Goal: Information Seeking & Learning: Learn about a topic

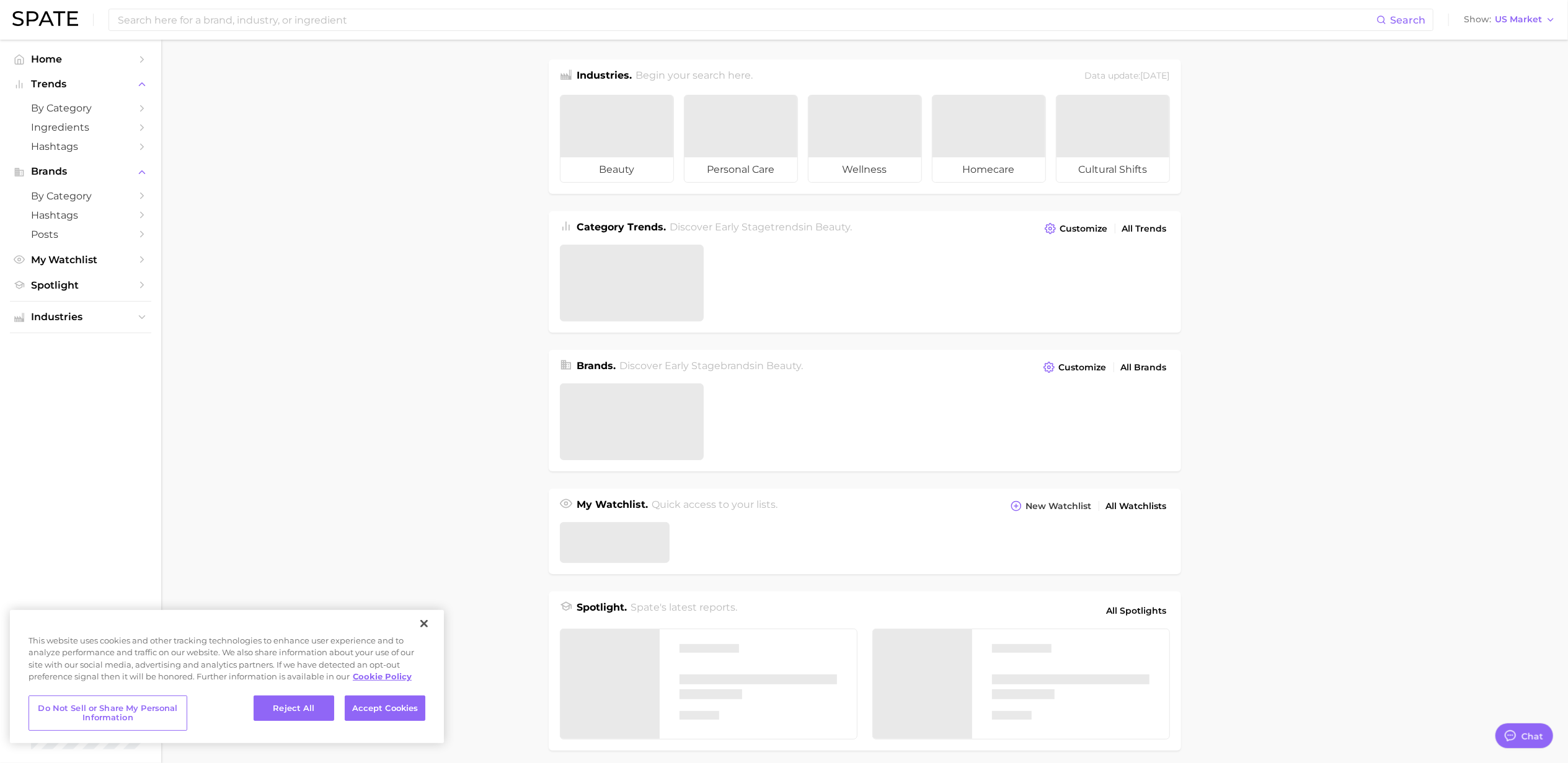
type textarea "x"
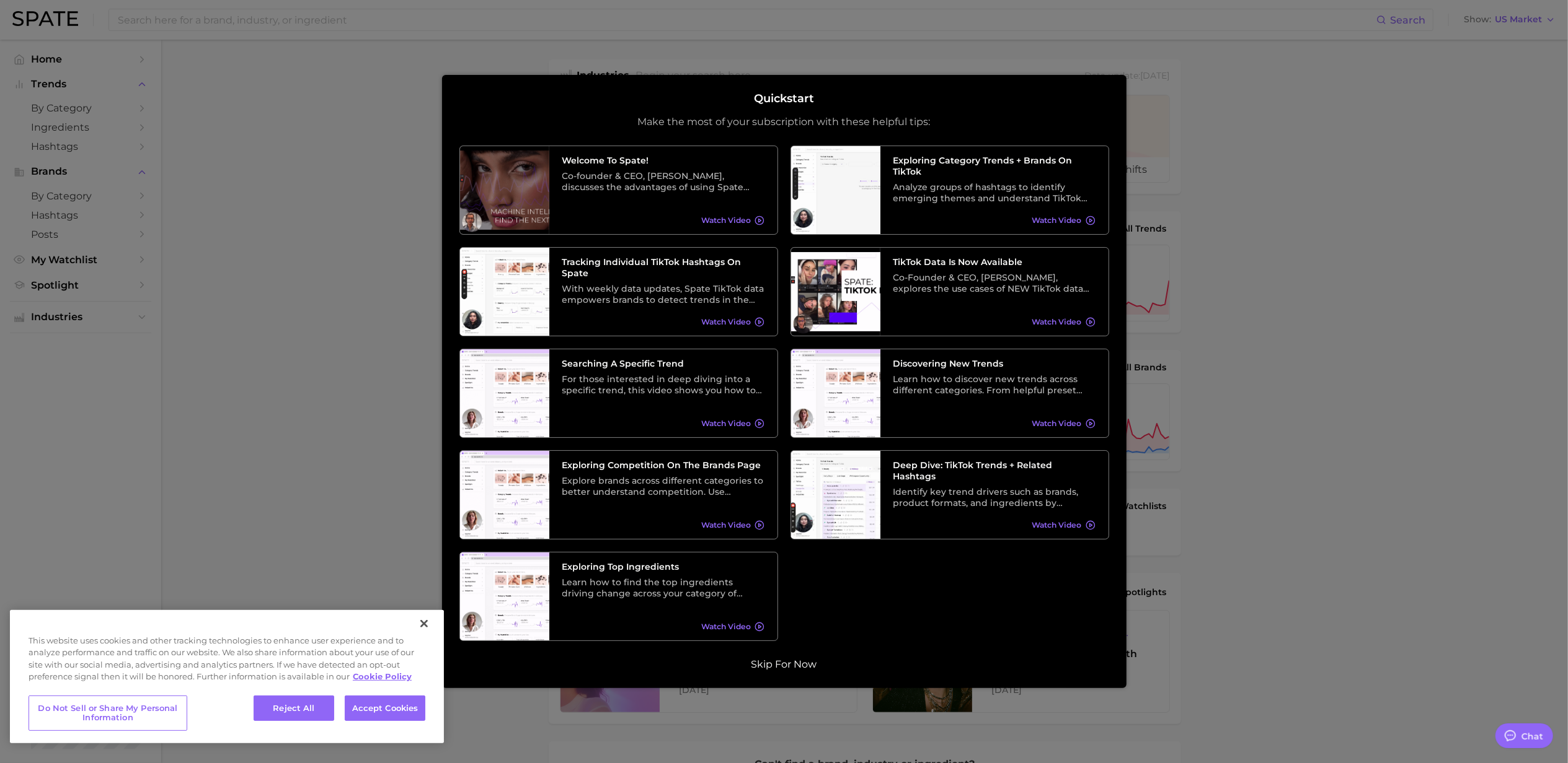
click at [792, 666] on button "Skip for now" at bounding box center [784, 665] width 73 height 13
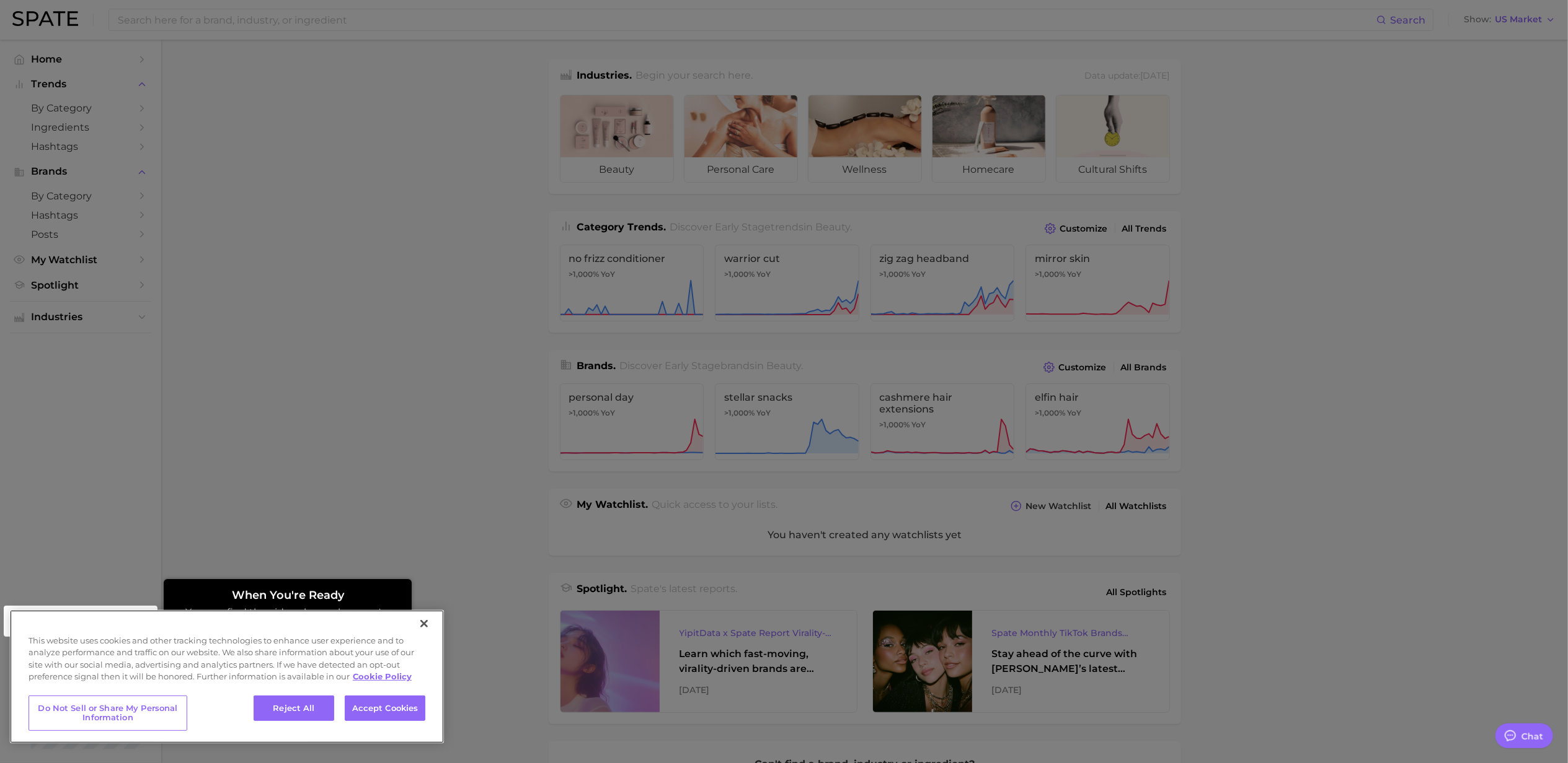
click at [295, 723] on div "Reject All Accept Cookies" at bounding box center [339, 713] width 172 height 36
click at [313, 692] on div "Reject All Accept Cookies Do Not Sell or Share My Personal Information" at bounding box center [227, 716] width 434 height 54
click at [290, 719] on button "Reject All" at bounding box center [294, 709] width 81 height 26
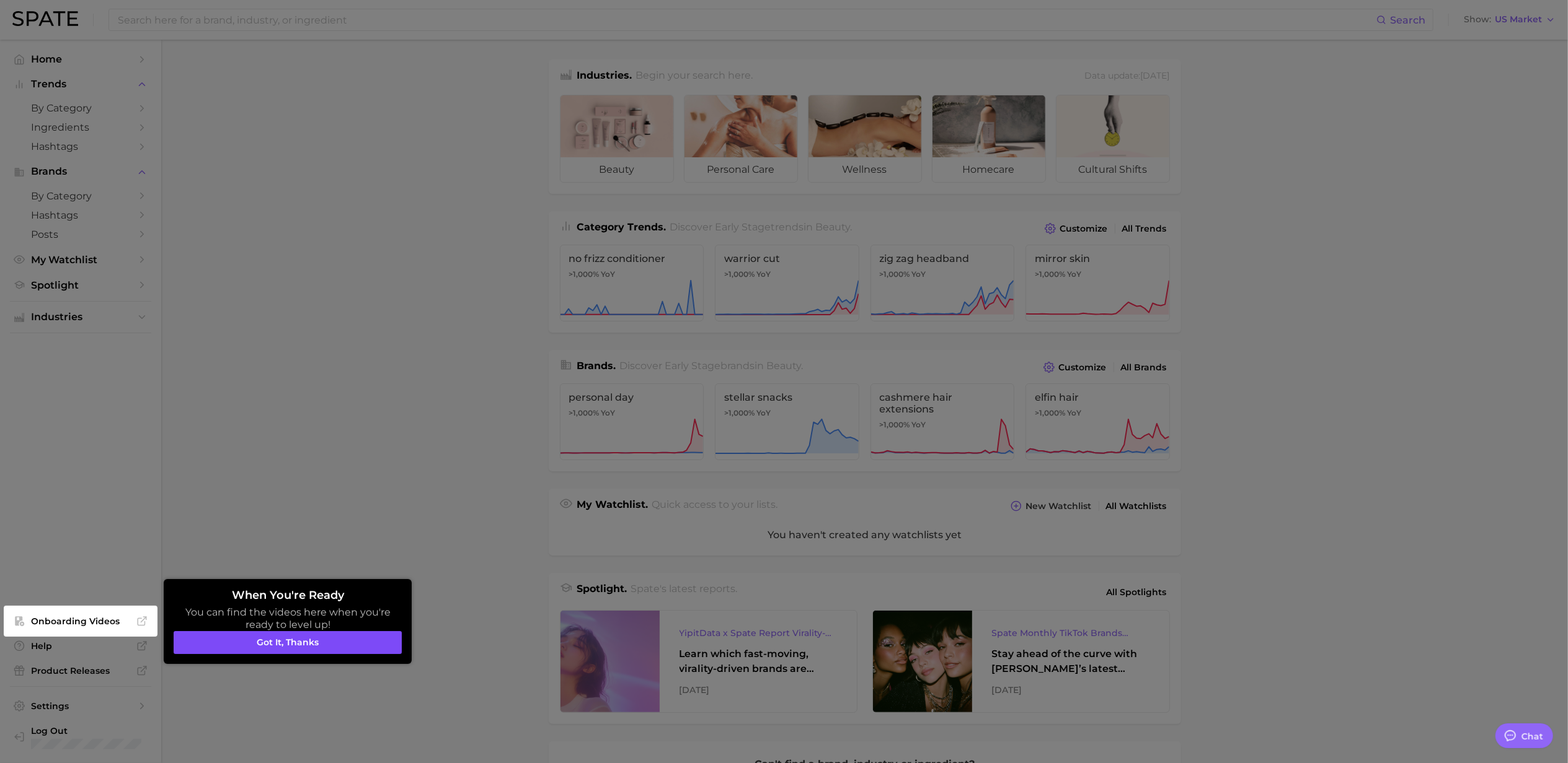
click at [354, 647] on button "Got it, thanks" at bounding box center [287, 643] width 228 height 24
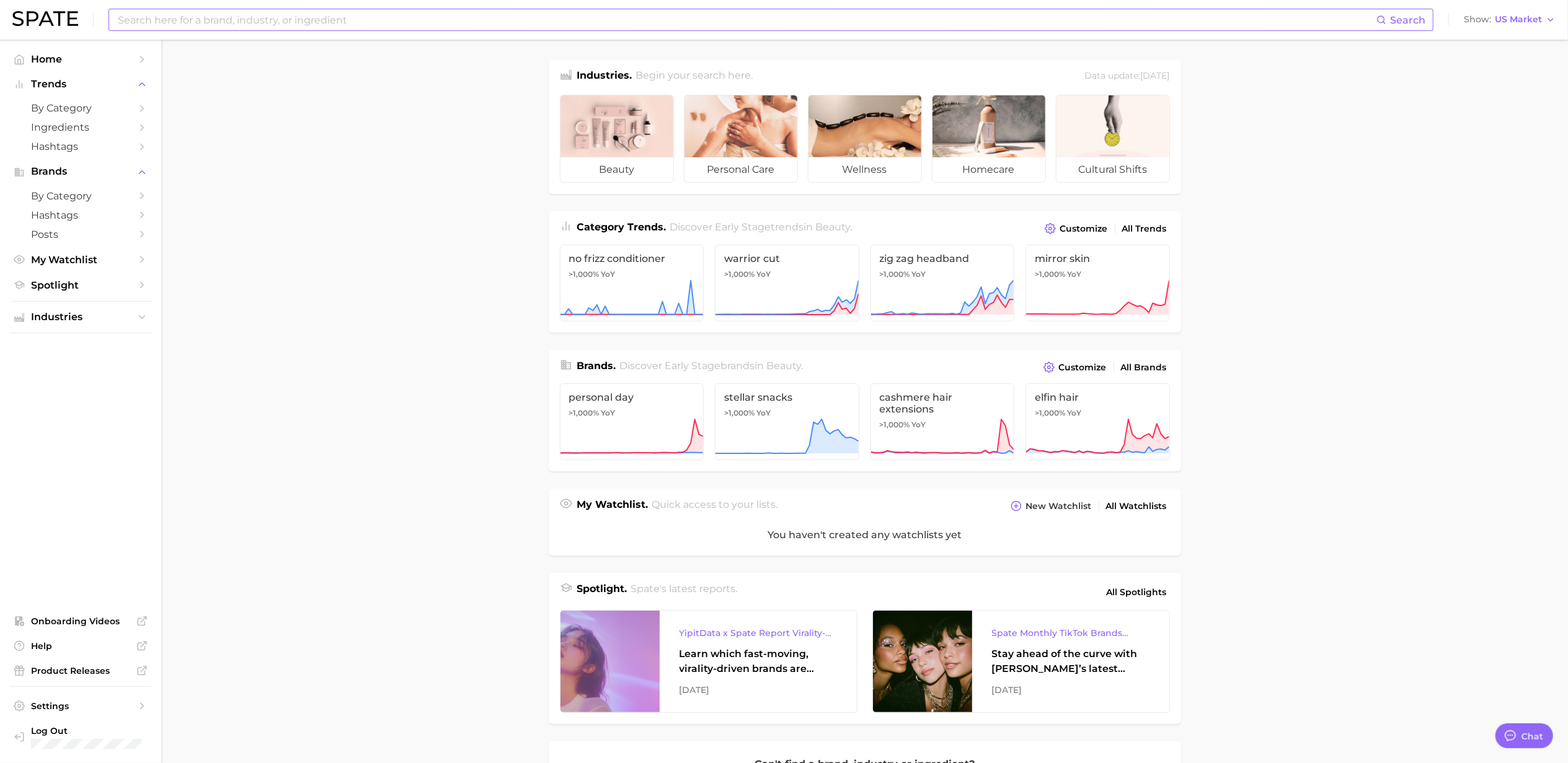
click at [336, 28] on input at bounding box center [746, 19] width 1260 height 21
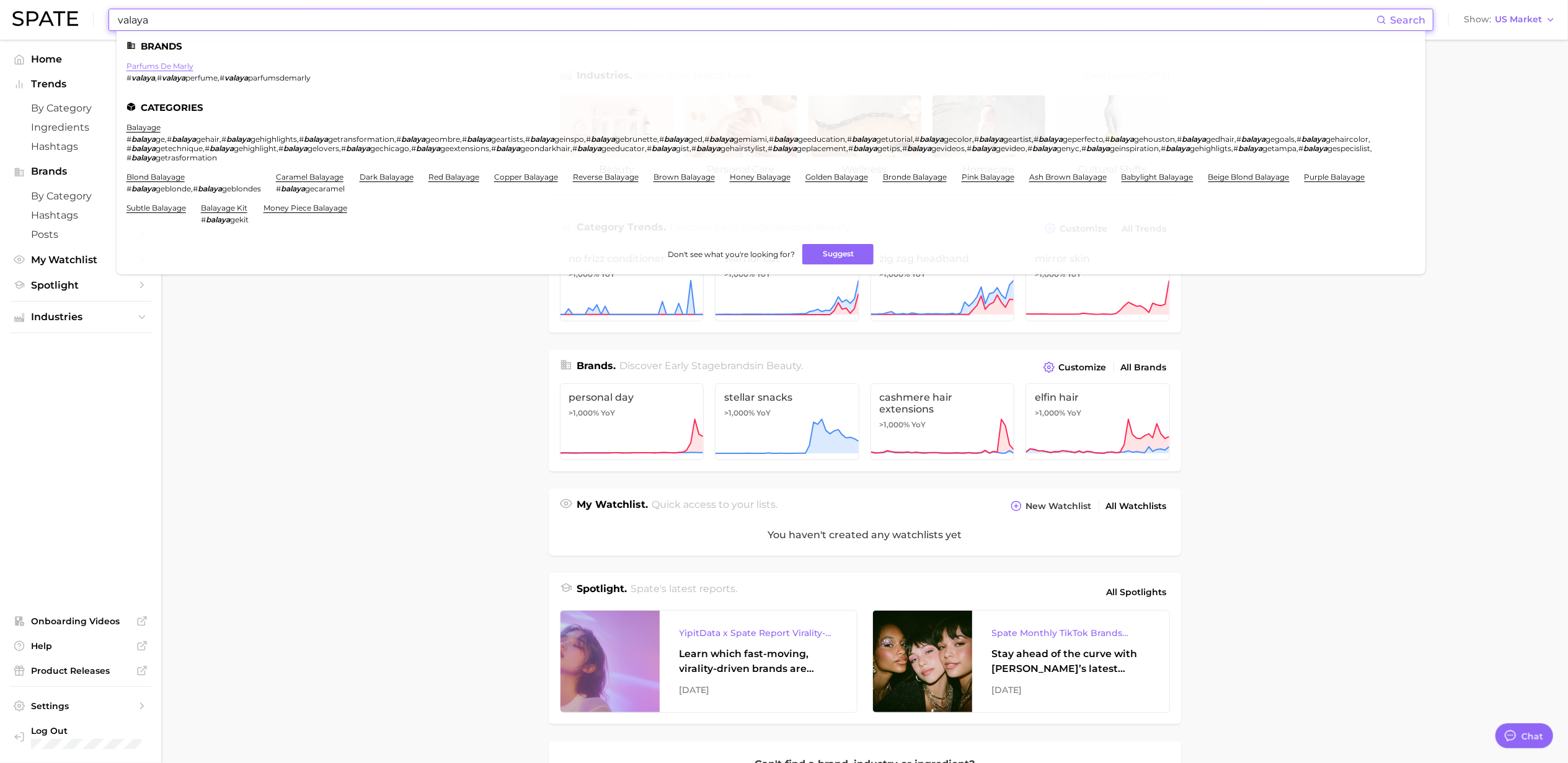
type input "valaya"
click at [177, 68] on link "parfums de marly" at bounding box center [160, 66] width 67 height 9
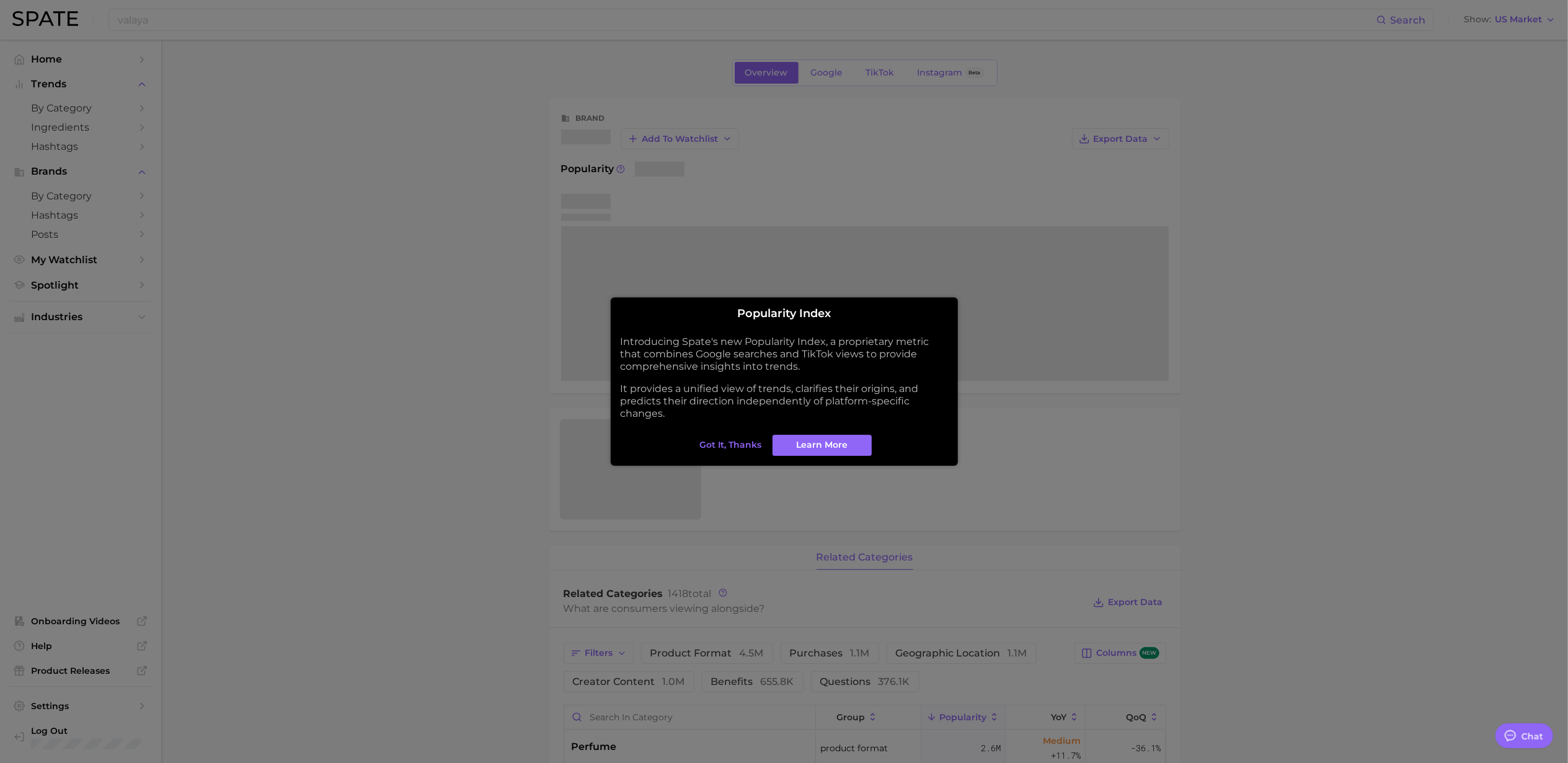
type textarea "x"
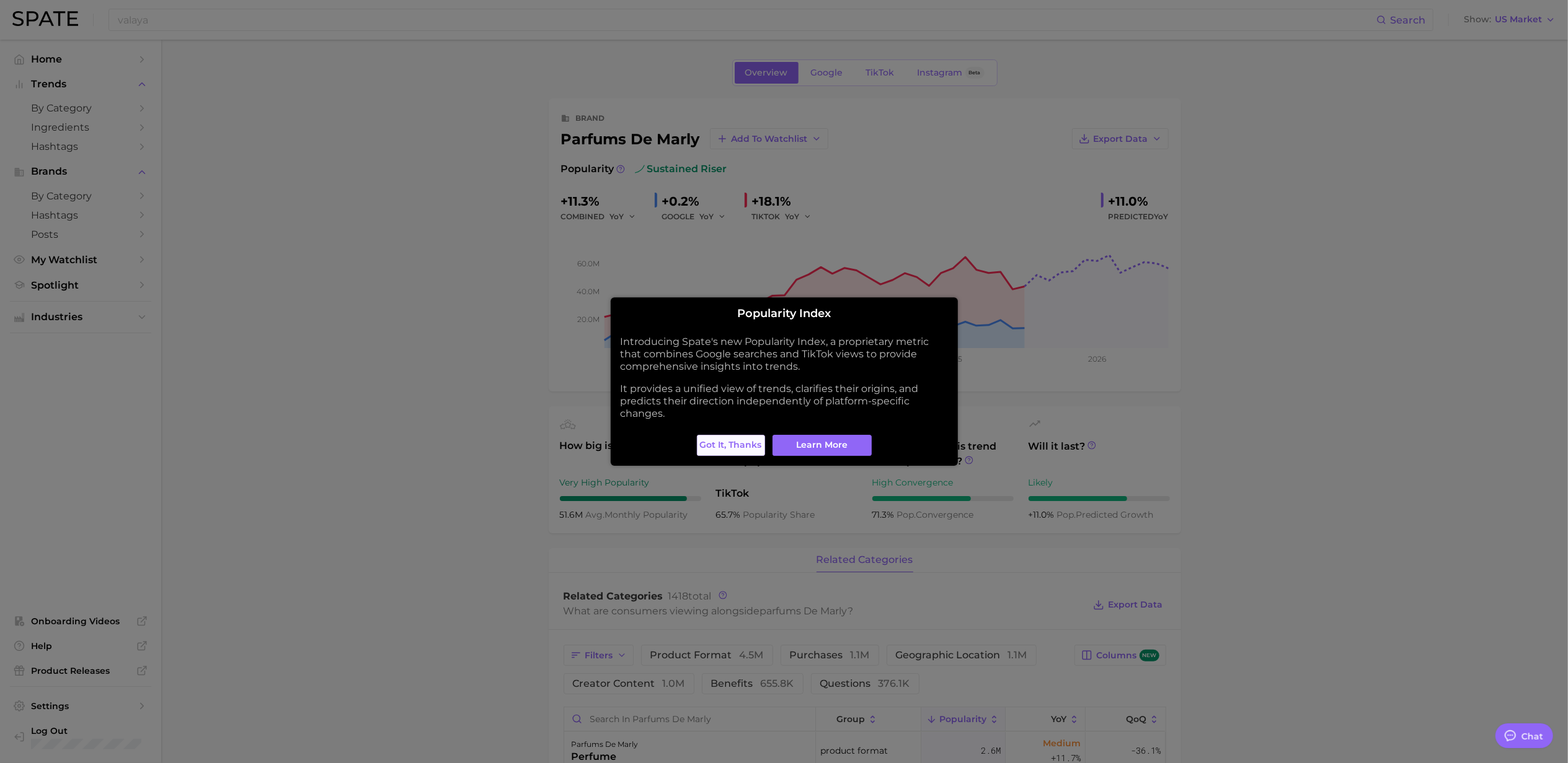
click at [739, 445] on span "Got it, thanks" at bounding box center [731, 445] width 62 height 10
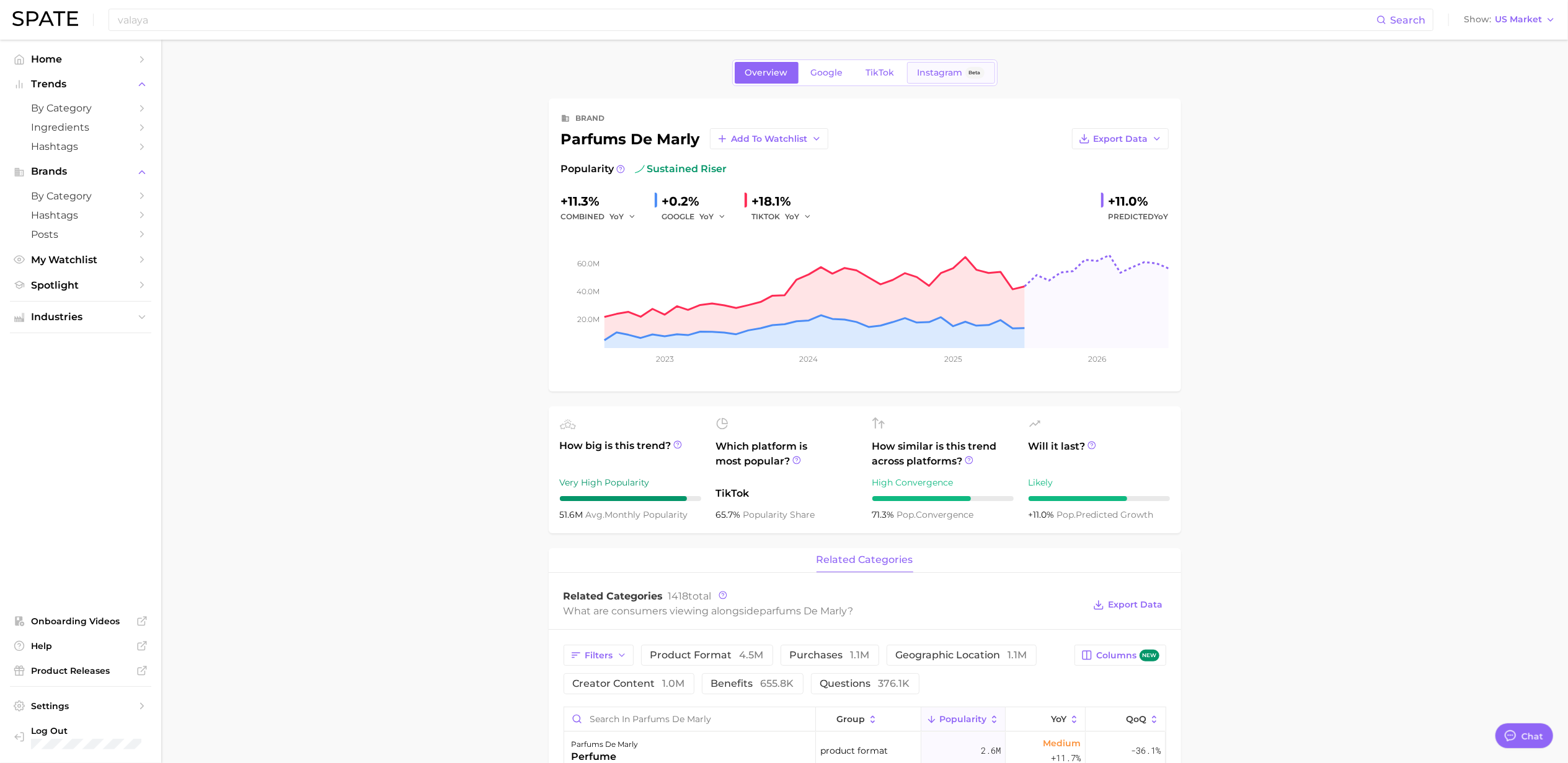
click at [935, 72] on span "Instagram" at bounding box center [940, 72] width 45 height 10
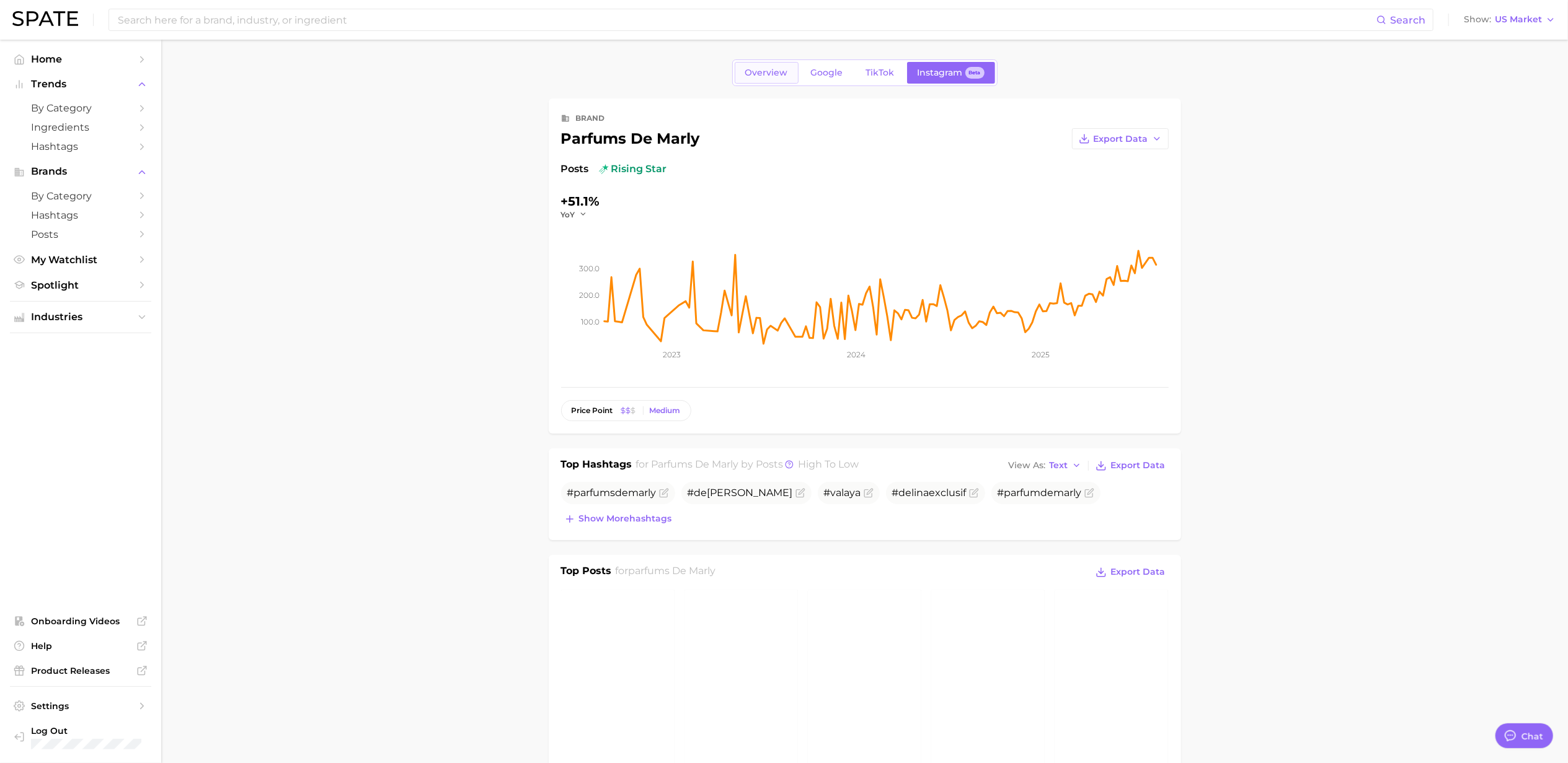
click at [754, 72] on span "Overview" at bounding box center [766, 72] width 43 height 10
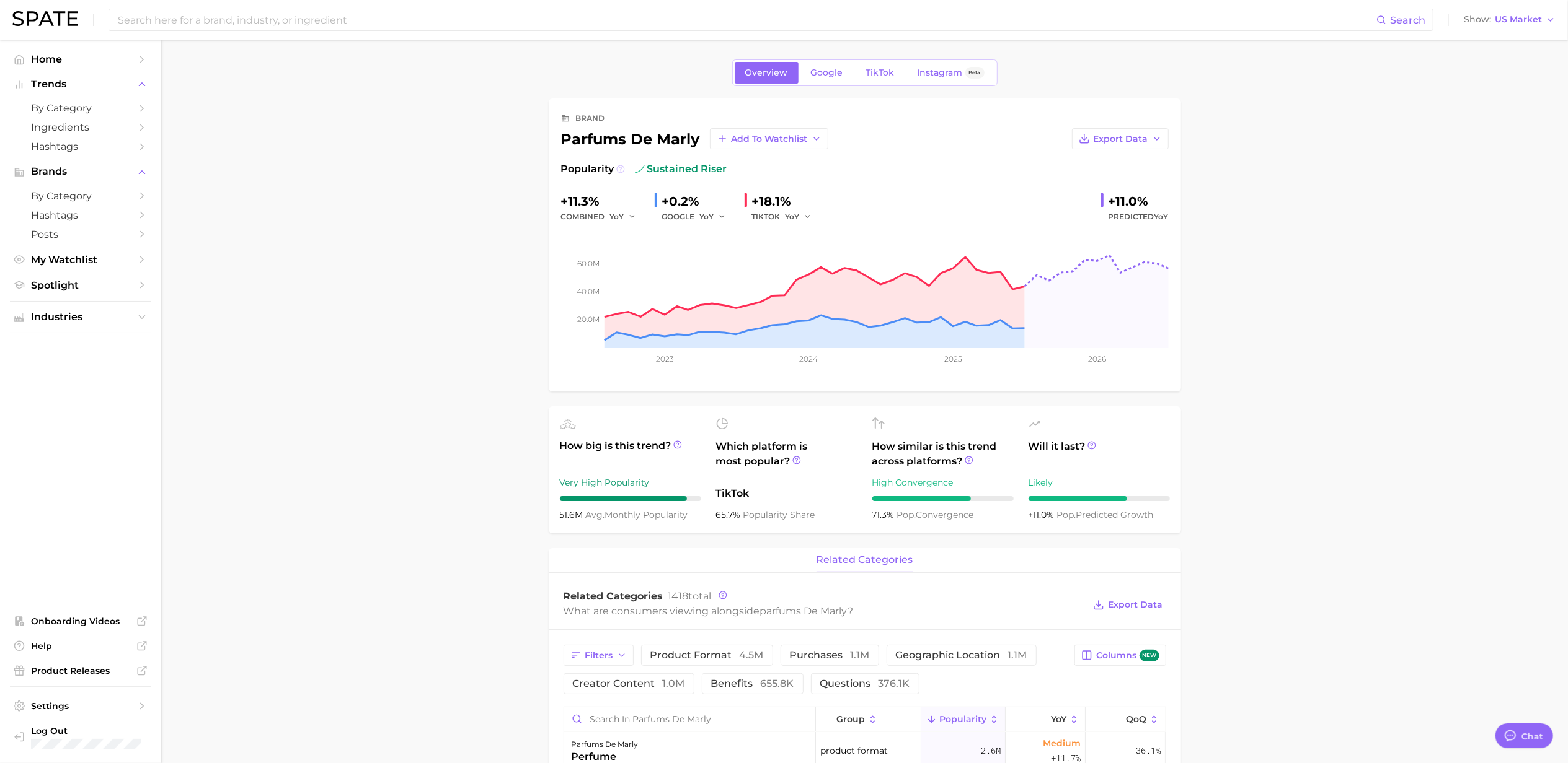
click at [617, 169] on icon at bounding box center [620, 169] width 8 height 8
type textarea "x"
